Goal: Task Accomplishment & Management: Use online tool/utility

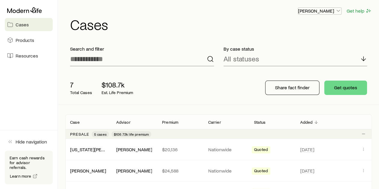
click at [338, 11] on polyline "button" at bounding box center [338, 10] width 3 height 1
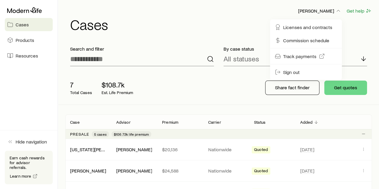
click at [182, 33] on div "[PERSON_NAME] Get help Cases" at bounding box center [218, 19] width 307 height 39
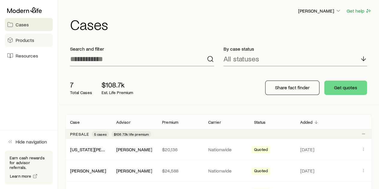
click at [27, 42] on span "Products" at bounding box center [25, 40] width 19 height 6
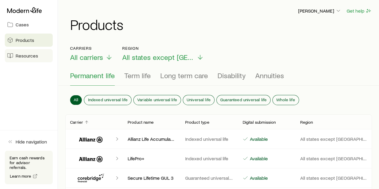
click at [24, 57] on span "Resources" at bounding box center [27, 56] width 22 height 6
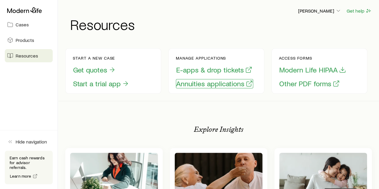
click at [216, 84] on button "Annuities applications" at bounding box center [214, 83] width 77 height 9
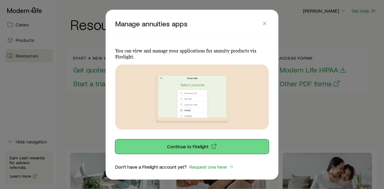
click at [201, 145] on p "Continue to Firelight" at bounding box center [187, 146] width 41 height 6
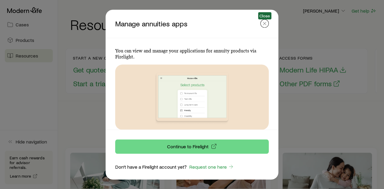
click at [264, 25] on icon "button" at bounding box center [264, 23] width 6 height 6
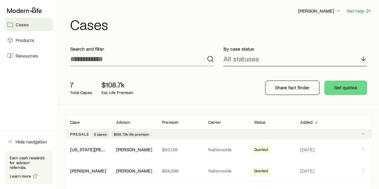
click at [254, 61] on p "All statuses" at bounding box center [242, 59] width 36 height 8
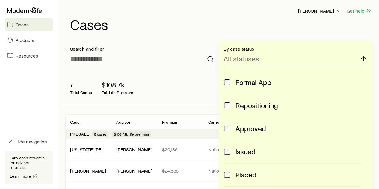
scroll to position [60, 0]
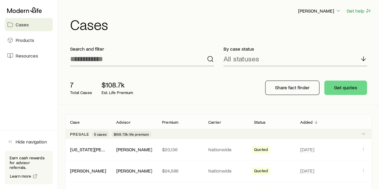
click at [169, 81] on div "7 Total Cases $108.7k Est. Life Premium" at bounding box center [160, 88] width 190 height 24
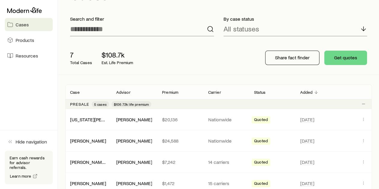
scroll to position [0, 0]
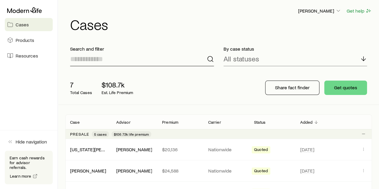
click at [135, 60] on input at bounding box center [142, 59] width 144 height 14
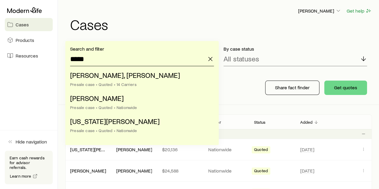
type input "*****"
click at [242, 61] on p "All statuses" at bounding box center [242, 59] width 36 height 8
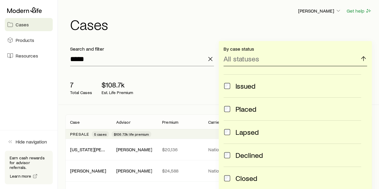
scroll to position [157, 0]
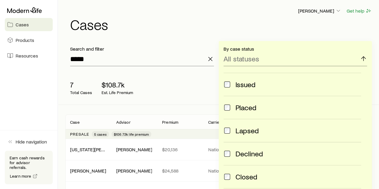
click at [152, 83] on div "7 Total Cases $108.7k Est. Life Premium" at bounding box center [160, 88] width 190 height 24
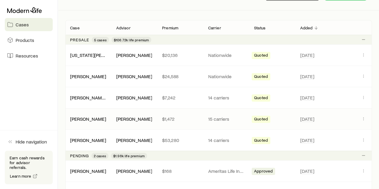
scroll to position [90, 0]
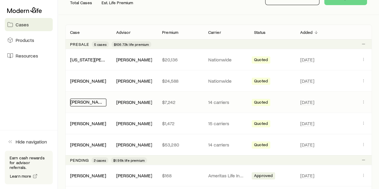
click at [86, 103] on link "[PERSON_NAME], [PERSON_NAME]" at bounding box center [106, 102] width 73 height 6
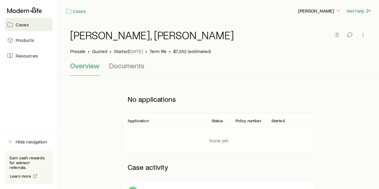
click at [22, 25] on span "Cases" at bounding box center [22, 25] width 13 height 6
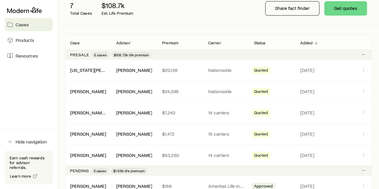
scroll to position [90, 0]
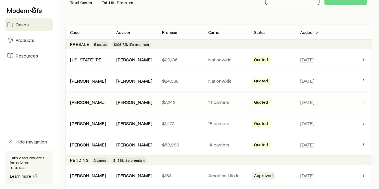
click at [92, 105] on div "[PERSON_NAME], [PERSON_NAME] $7,242 14 carriers Quoted [DATE]" at bounding box center [218, 102] width 307 height 21
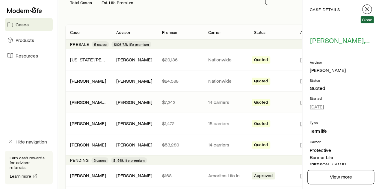
click at [366, 7] on icon "button" at bounding box center [367, 9] width 7 height 7
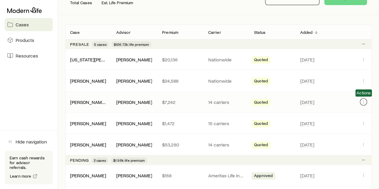
click at [363, 102] on icon "Client cases" at bounding box center [363, 101] width 5 height 5
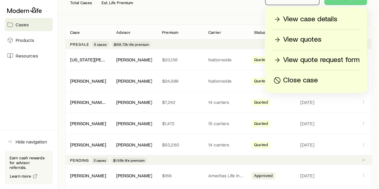
click at [315, 19] on p "View case details" at bounding box center [310, 19] width 54 height 10
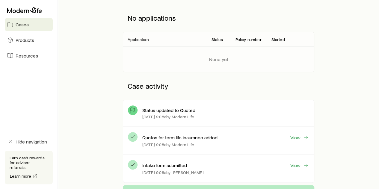
scroll to position [180, 0]
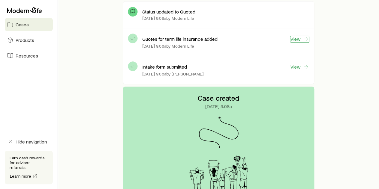
click at [292, 39] on link "View" at bounding box center [299, 39] width 19 height 7
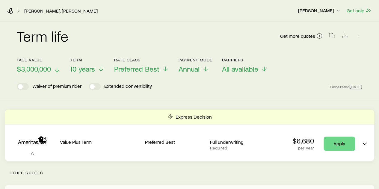
click at [55, 69] on icon at bounding box center [56, 70] width 7 height 7
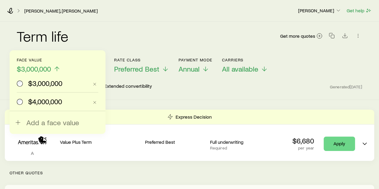
click at [35, 99] on span "$4,000,000" at bounding box center [45, 101] width 34 height 8
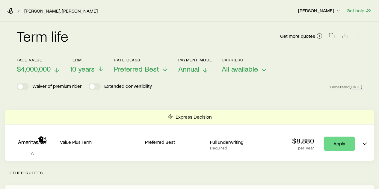
click at [206, 67] on icon at bounding box center [205, 70] width 7 height 7
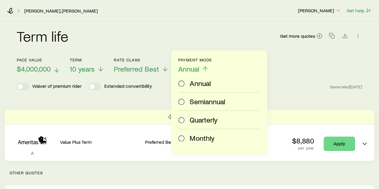
click at [198, 143] on label "Monthly" at bounding box center [217, 138] width 79 height 18
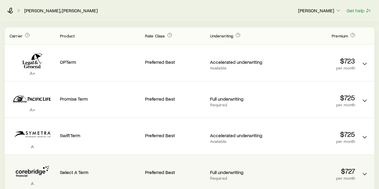
scroll to position [180, 0]
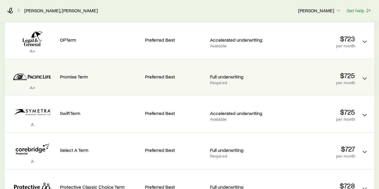
click at [358, 78] on div "A+ Promise Term Preferred Best Full underwriting Required $725 per month" at bounding box center [190, 77] width 370 height 36
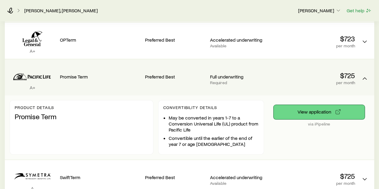
click at [317, 114] on button "View application" at bounding box center [319, 112] width 91 height 14
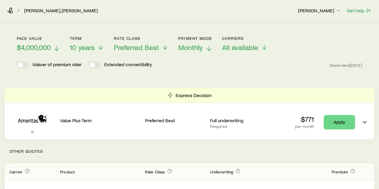
scroll to position [0, 0]
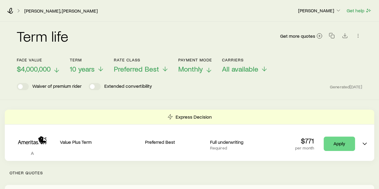
click at [54, 65] on p "$4,000,000" at bounding box center [38, 69] width 43 height 8
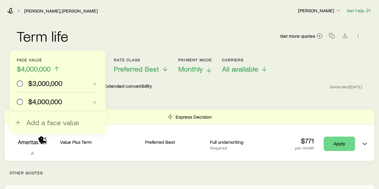
click at [46, 82] on span "$3,000,000" at bounding box center [45, 83] width 34 height 8
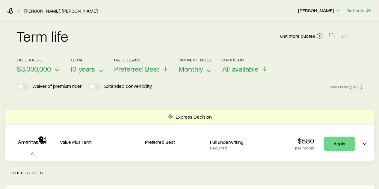
click at [100, 69] on icon at bounding box center [100, 70] width 7 height 7
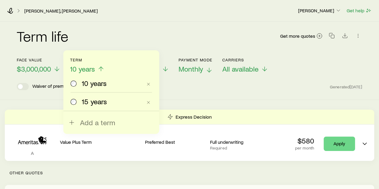
click at [93, 102] on span "15 years" at bounding box center [94, 101] width 25 height 8
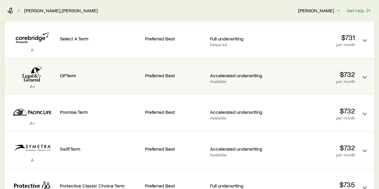
scroll to position [210, 0]
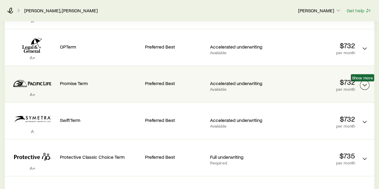
click at [367, 84] on icon "Term quotes" at bounding box center [364, 85] width 7 height 7
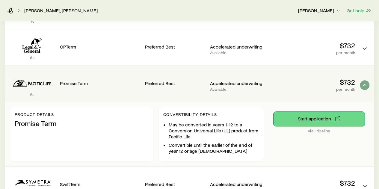
click at [312, 117] on button "Start application" at bounding box center [319, 119] width 91 height 14
